Goal: Information Seeking & Learning: Find specific fact

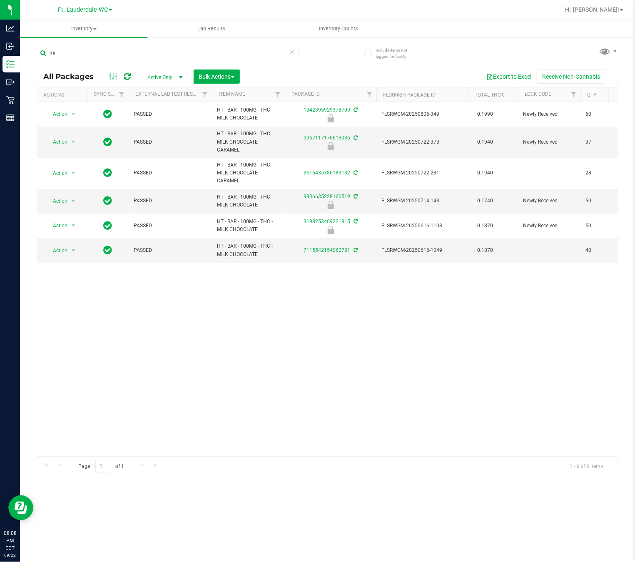
type input "m"
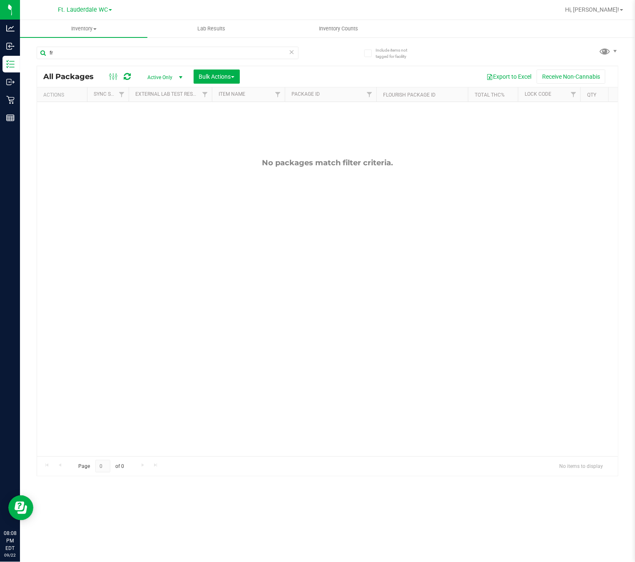
type input "f"
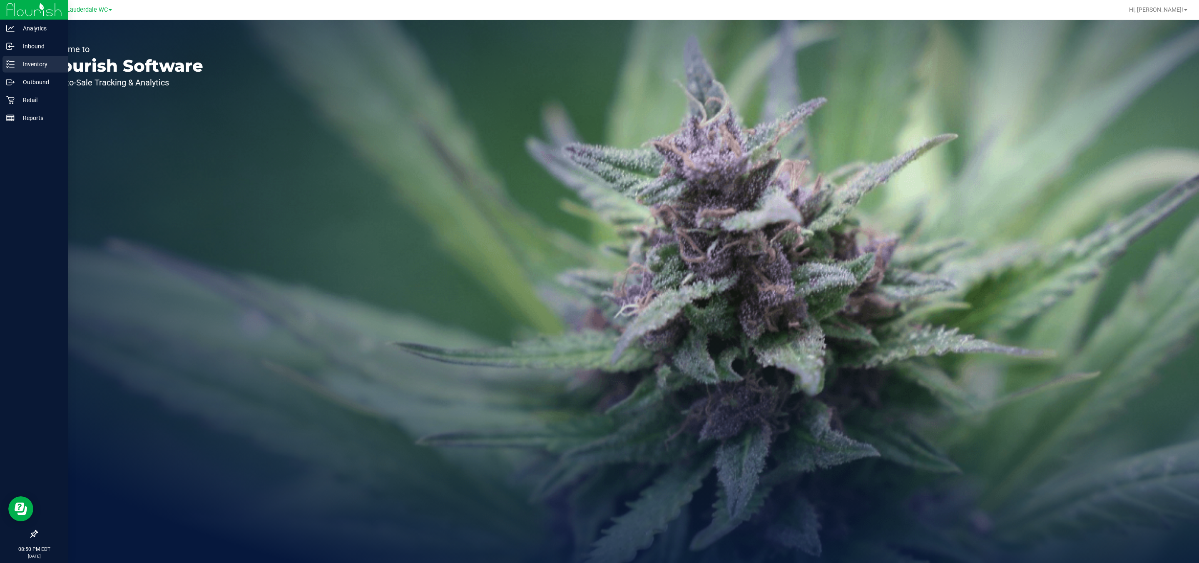
click at [15, 62] on p "Inventory" at bounding box center [40, 64] width 50 height 10
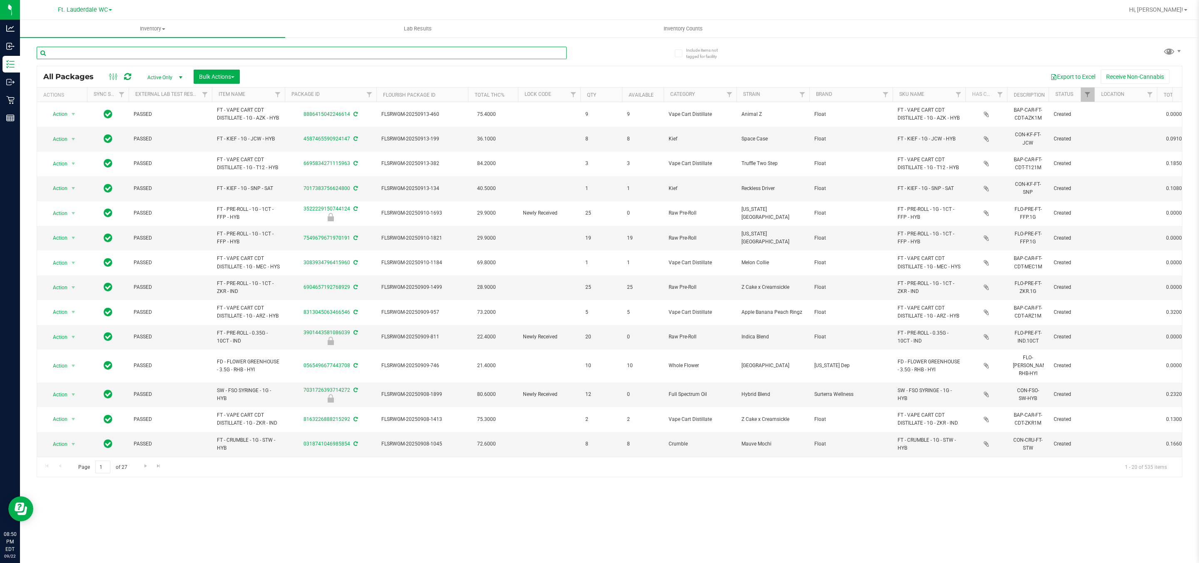
click at [192, 54] on input "text" at bounding box center [302, 53] width 530 height 12
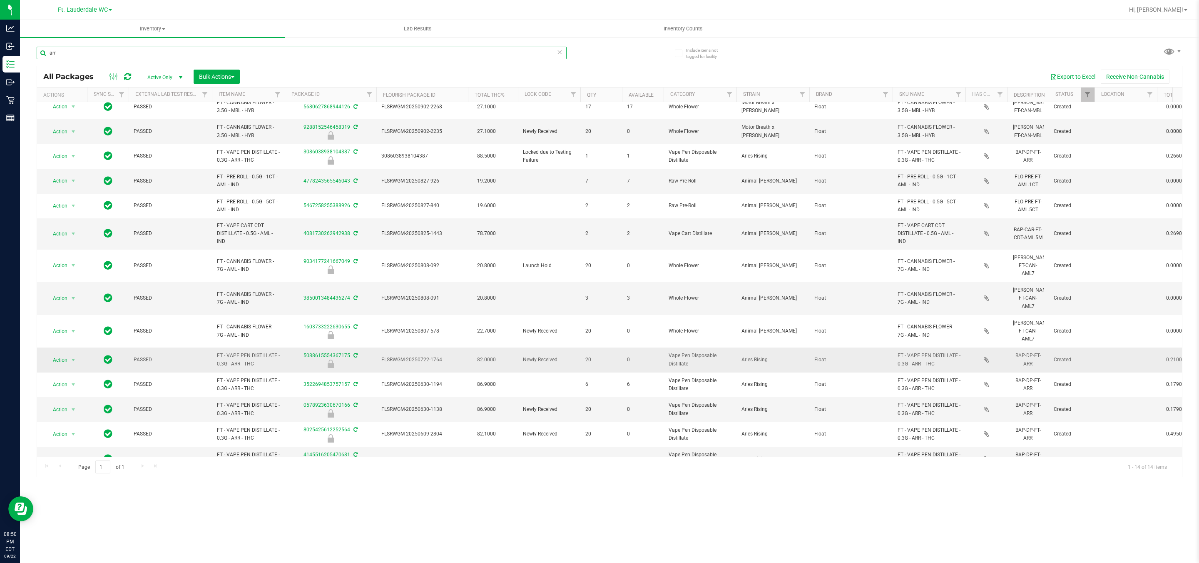
scroll to position [9, 0]
click at [245, 399] on span "FT - VAPE PEN DISTILLATE - 0.3G - ARR - THC" at bounding box center [248, 407] width 63 height 16
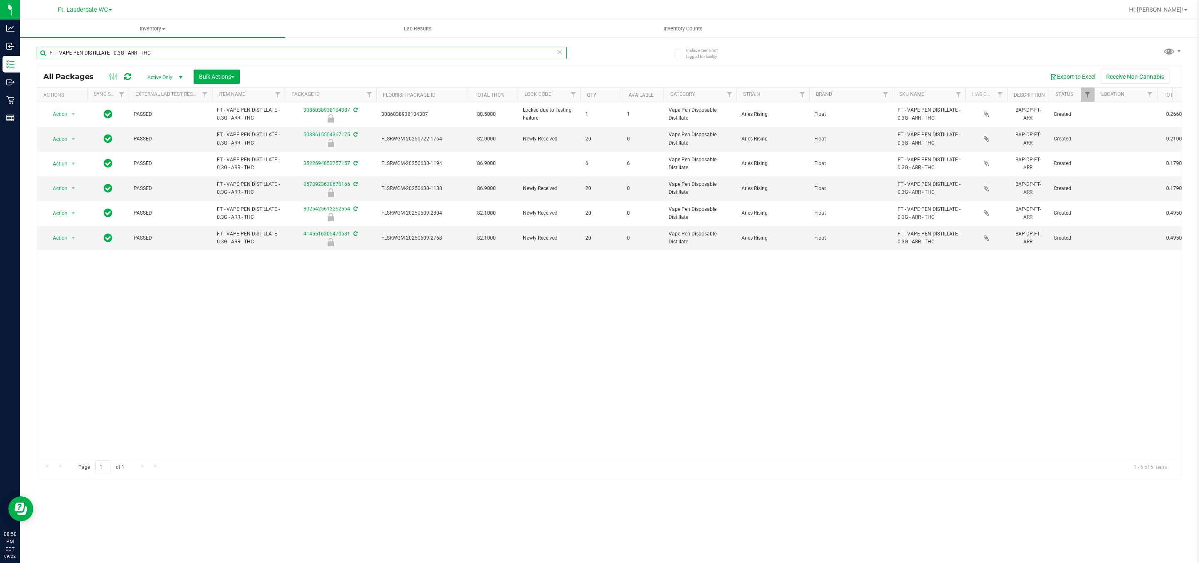
click at [220, 53] on input "FT - VAPE PEN DISTILLATE - 0.3G - ARR - THC" at bounding box center [302, 53] width 530 height 12
type input "2ct"
